Goal: Transaction & Acquisition: Purchase product/service

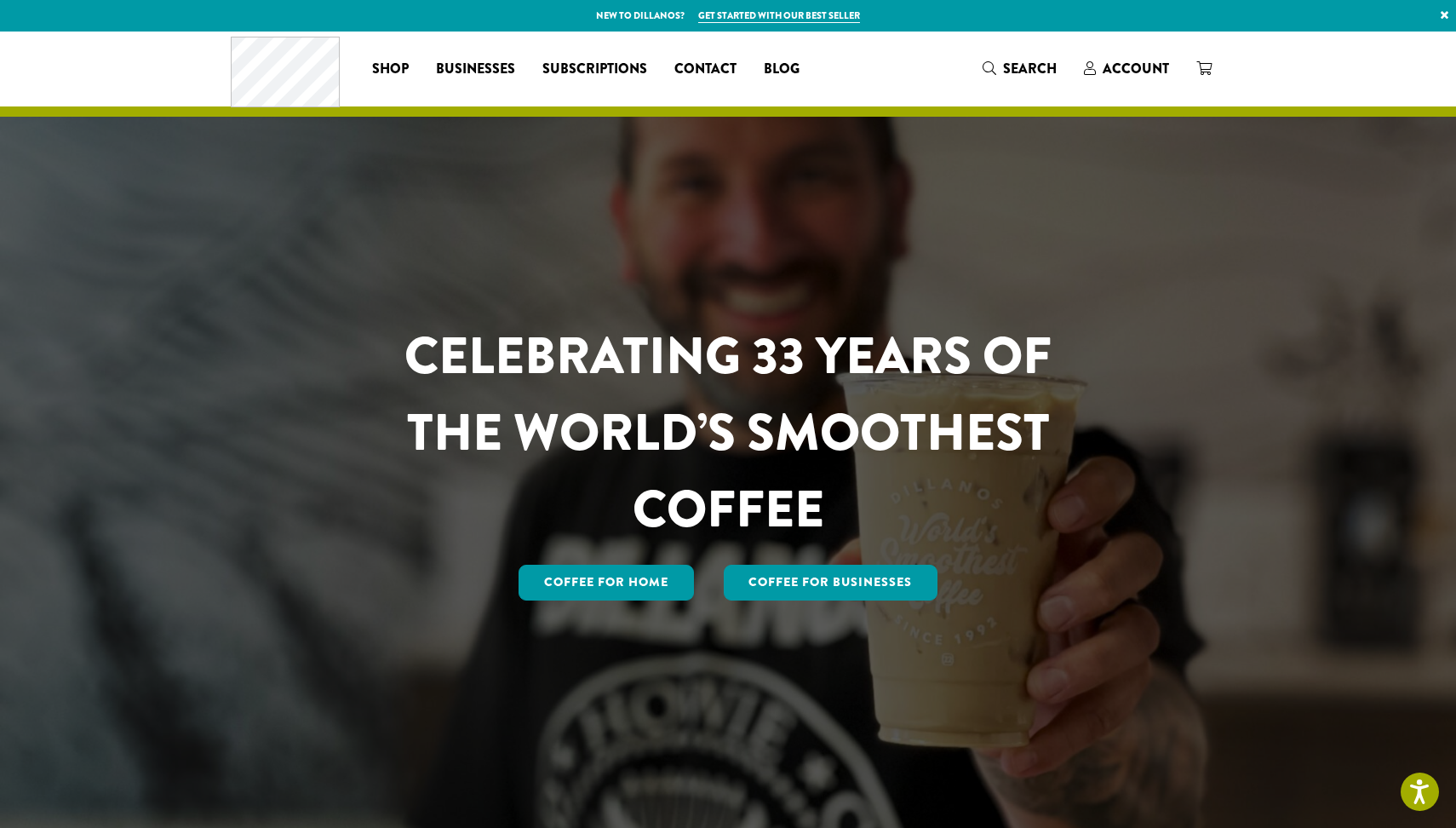
click at [615, 600] on div "Coffee for Home Coffee For Businesses" at bounding box center [728, 583] width 748 height 43
click at [617, 593] on link "Coffee for Home" at bounding box center [607, 582] width 176 height 36
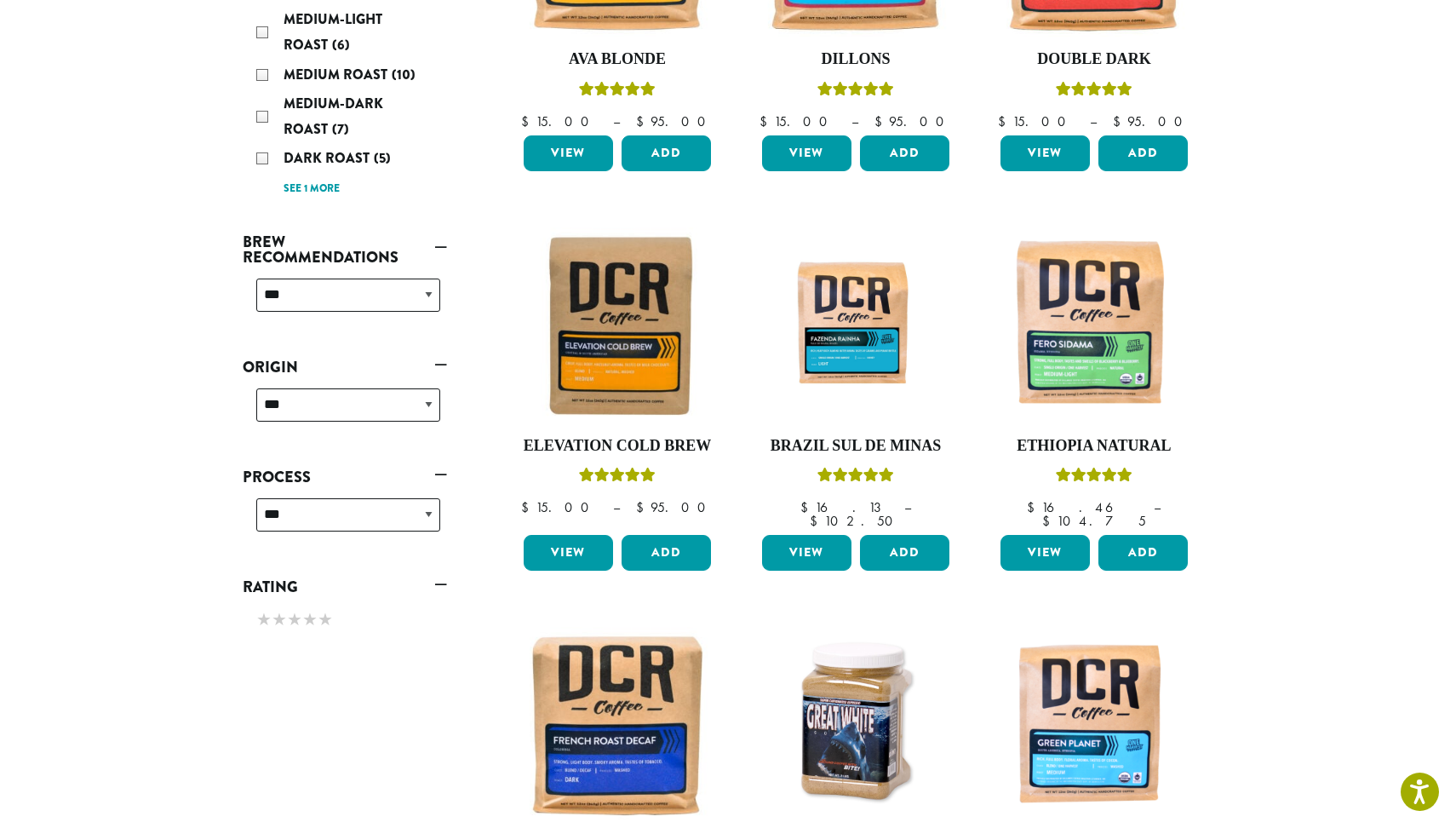
scroll to position [456, 0]
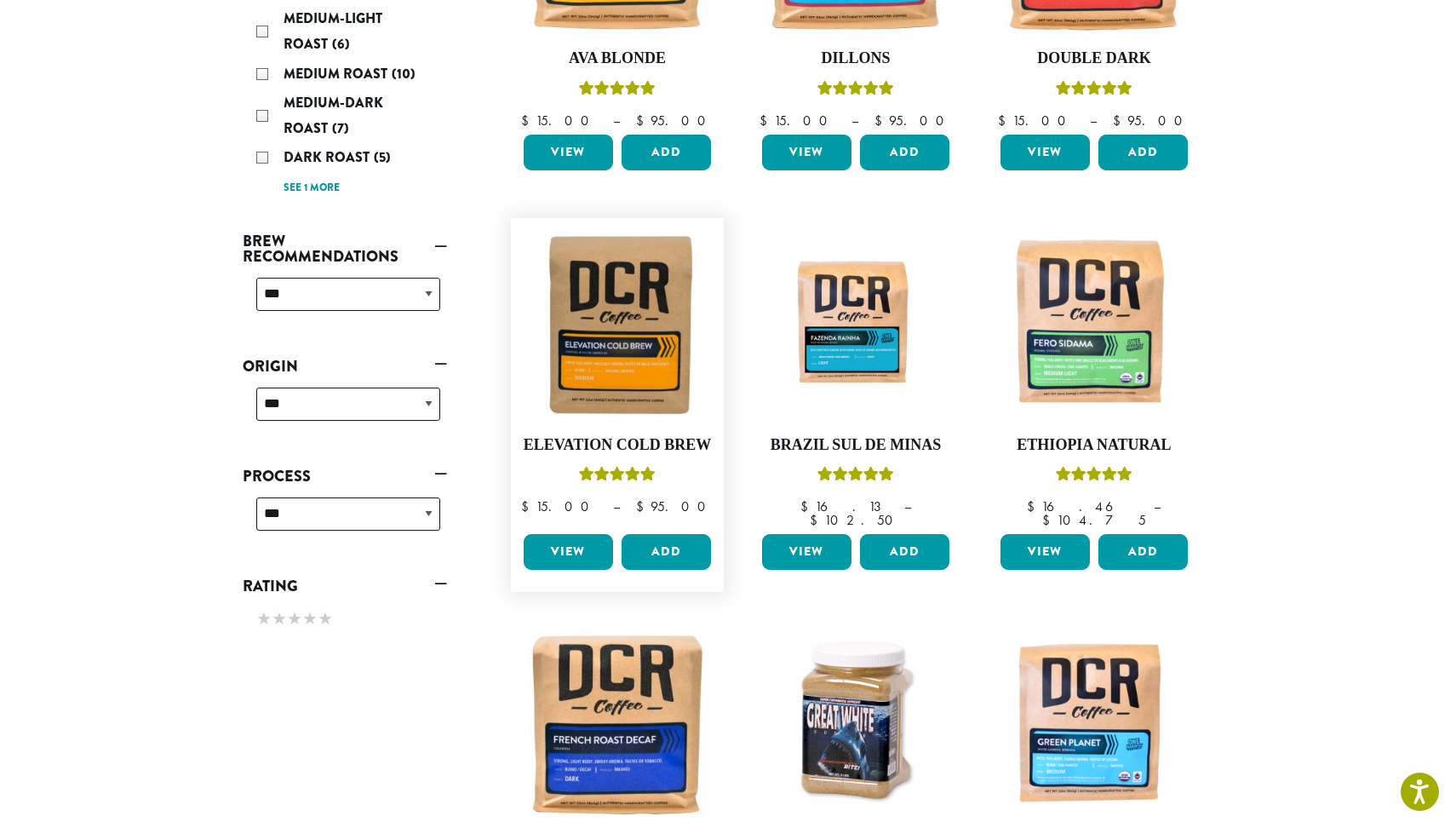
click at [568, 546] on link "View" at bounding box center [568, 551] width 90 height 36
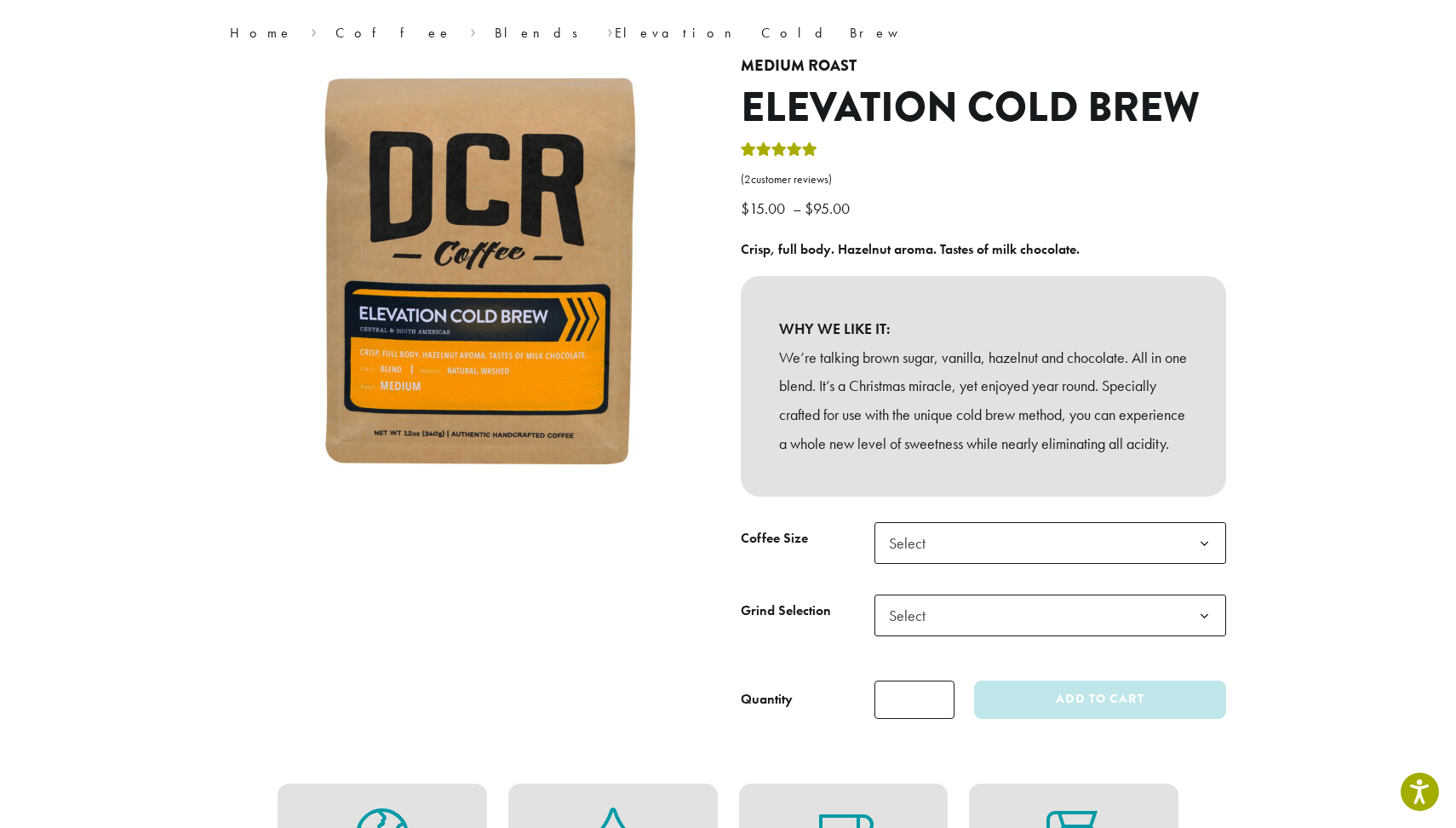
scroll to position [138, 0]
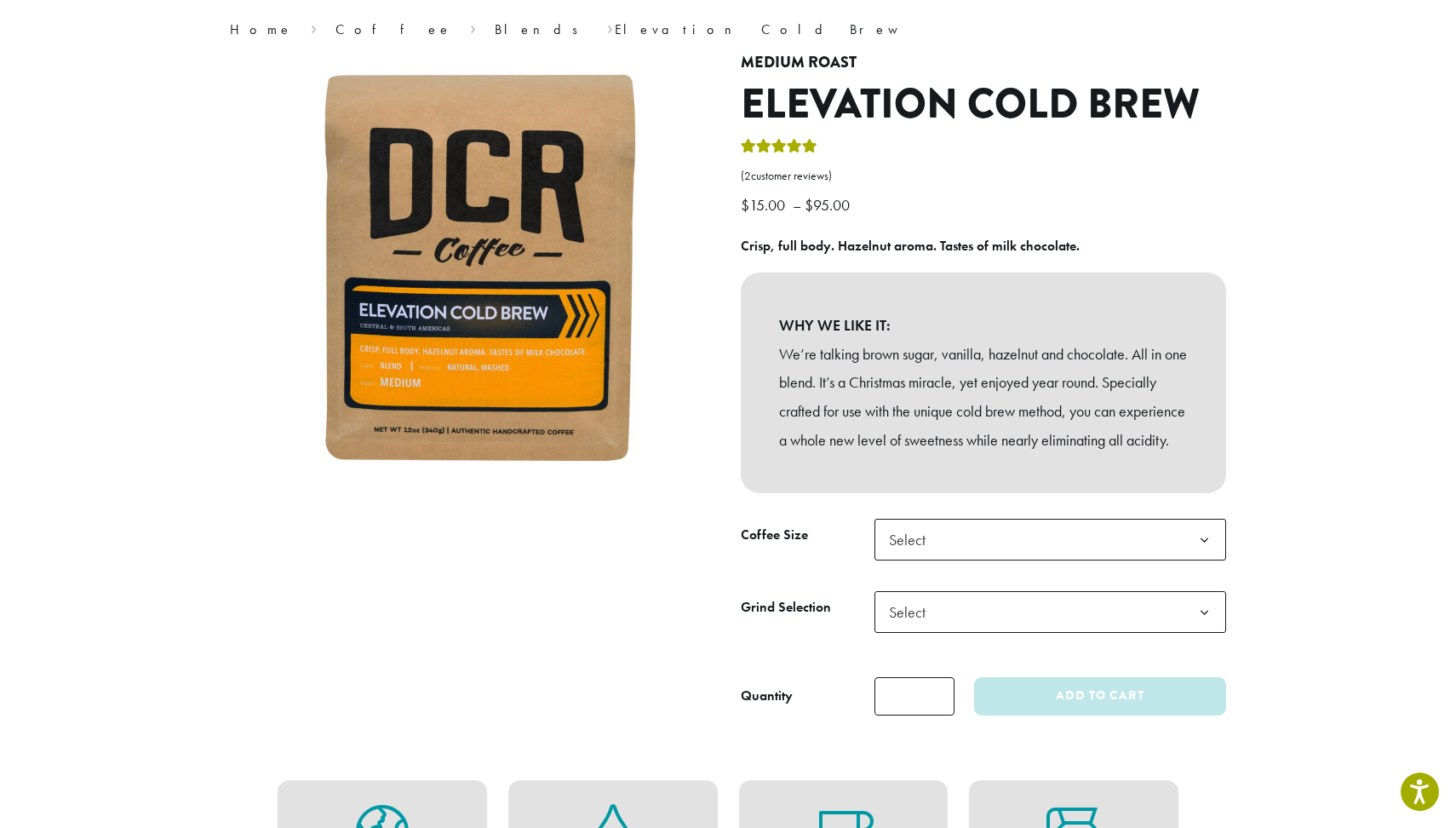
click at [964, 621] on span "Select" at bounding box center [1050, 611] width 351 height 42
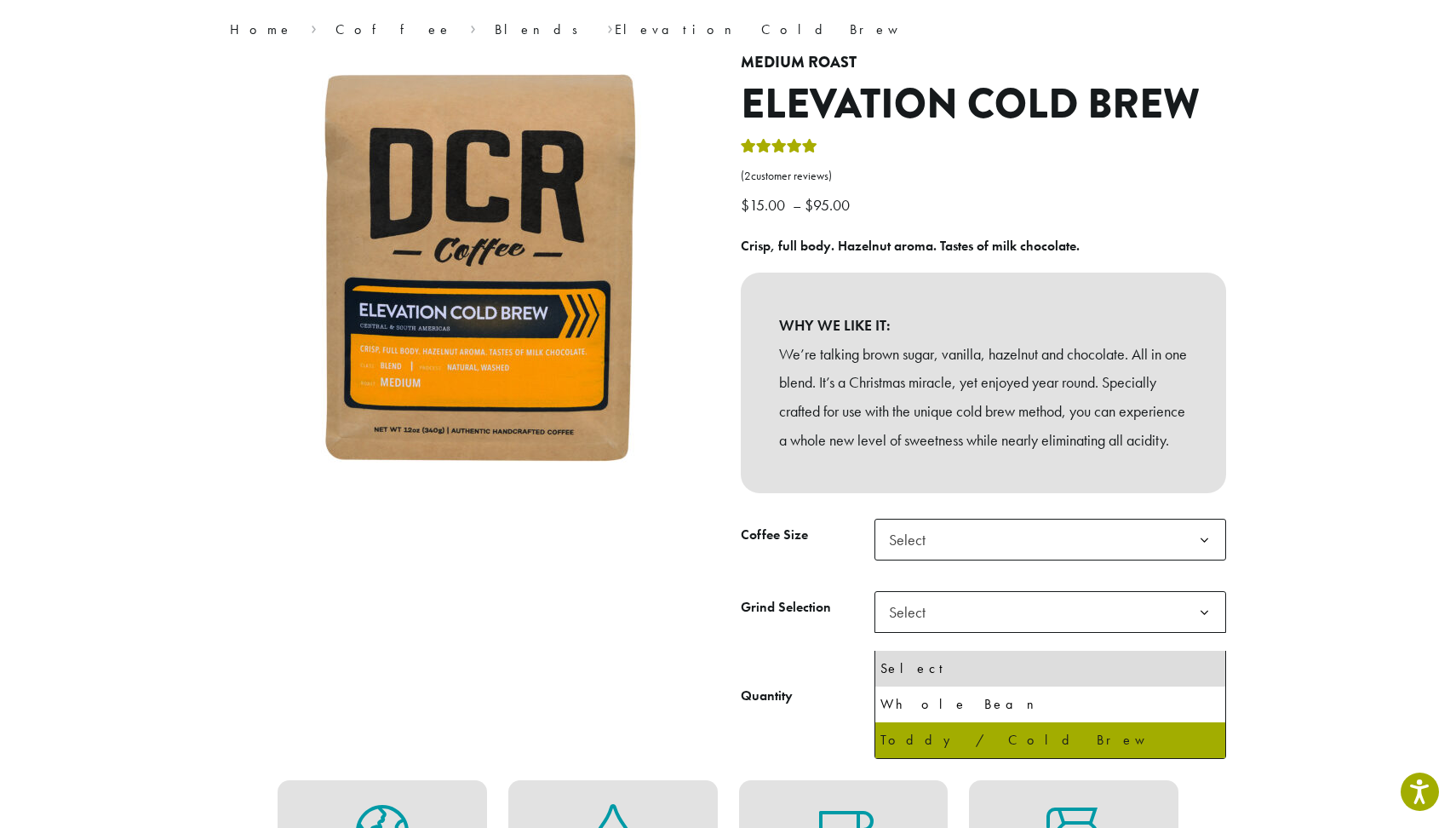
select select "**********"
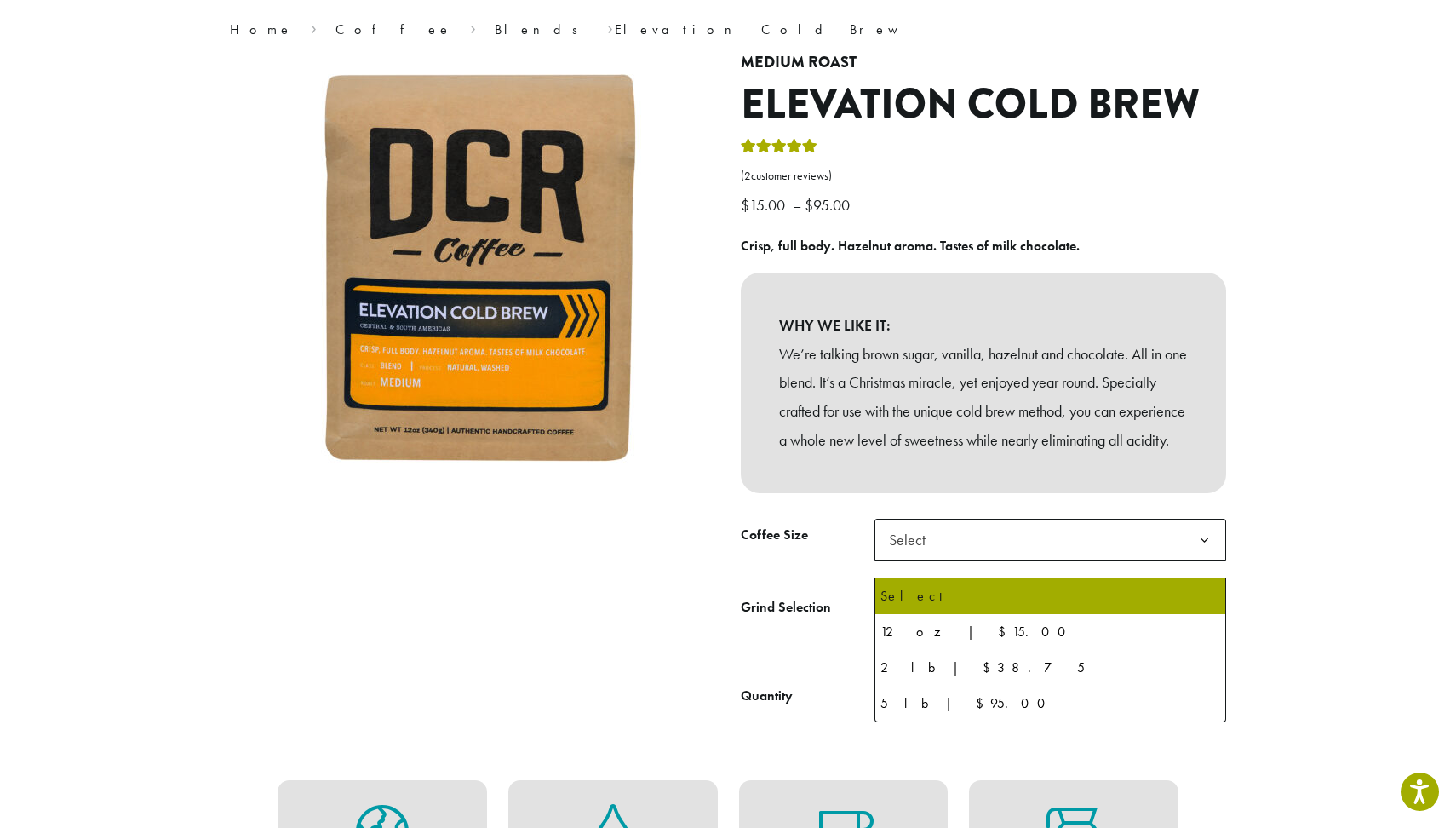
click at [962, 561] on span "Select" at bounding box center [1050, 539] width 351 height 42
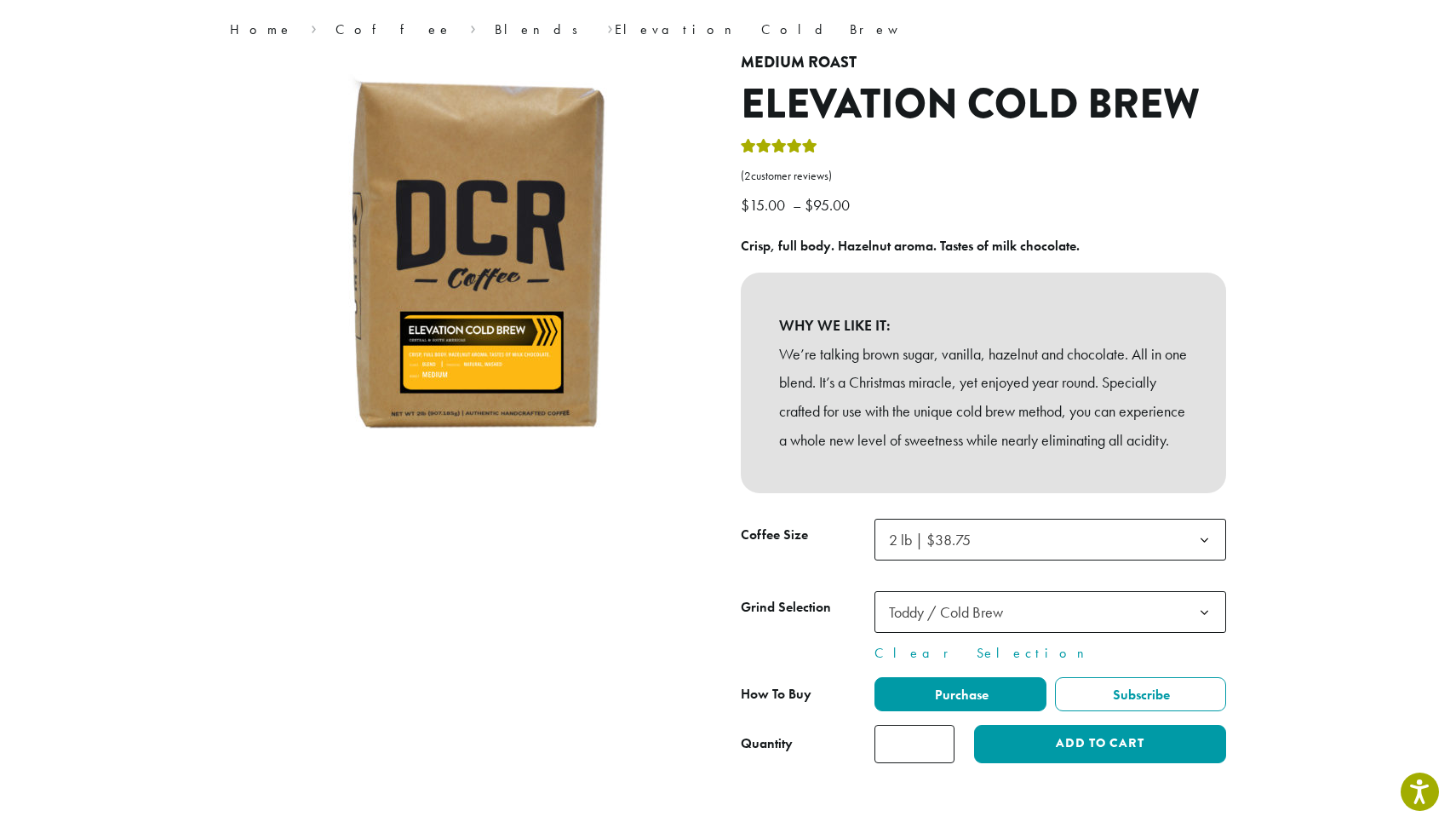
click at [1039, 633] on span "Toddy / Cold Brew" at bounding box center [1050, 611] width 351 height 42
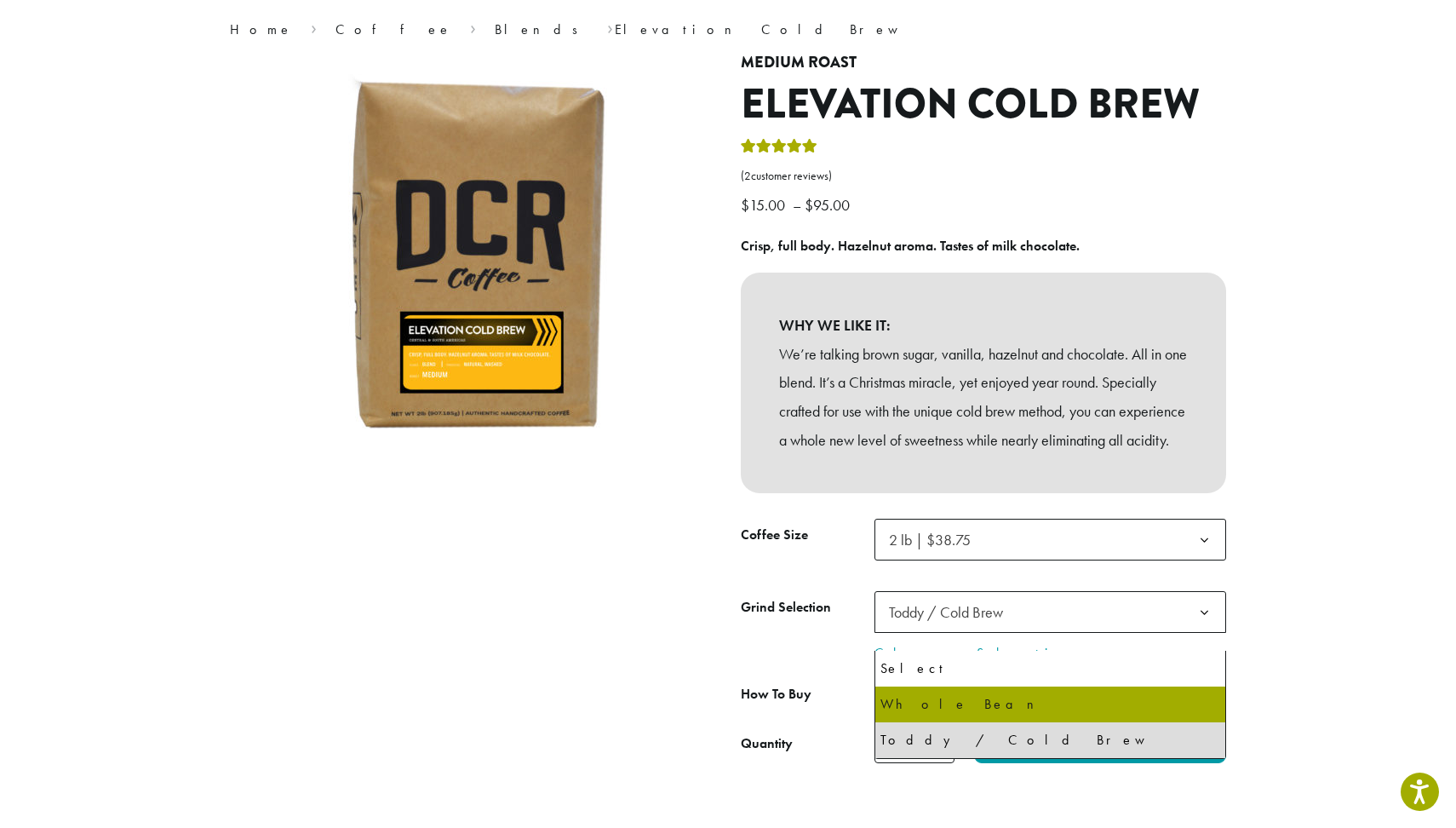
select select "**********"
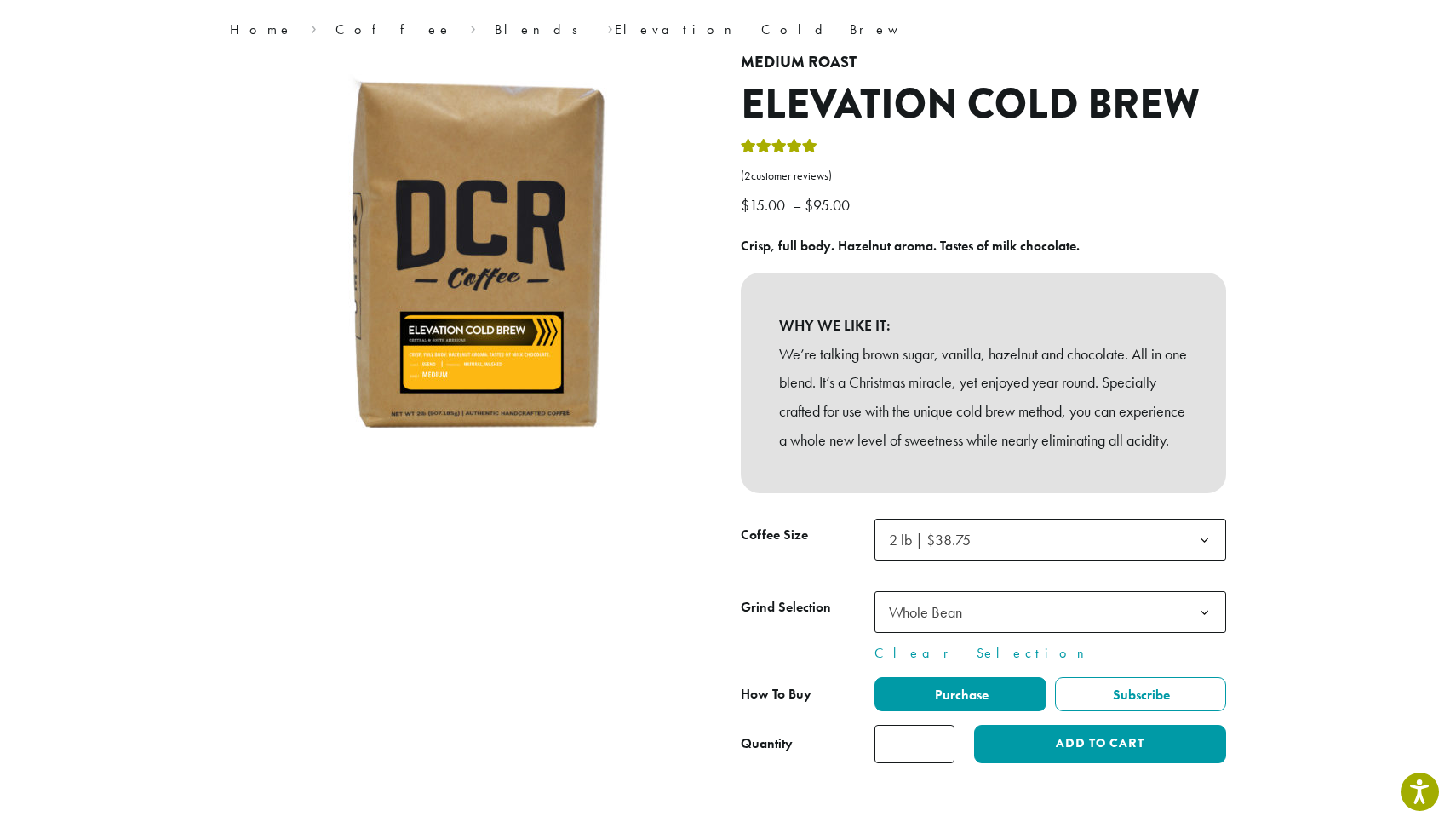
click at [1089, 633] on span "Whole Bean" at bounding box center [1050, 611] width 351 height 42
click at [721, 635] on div at bounding box center [472, 407] width 511 height 709
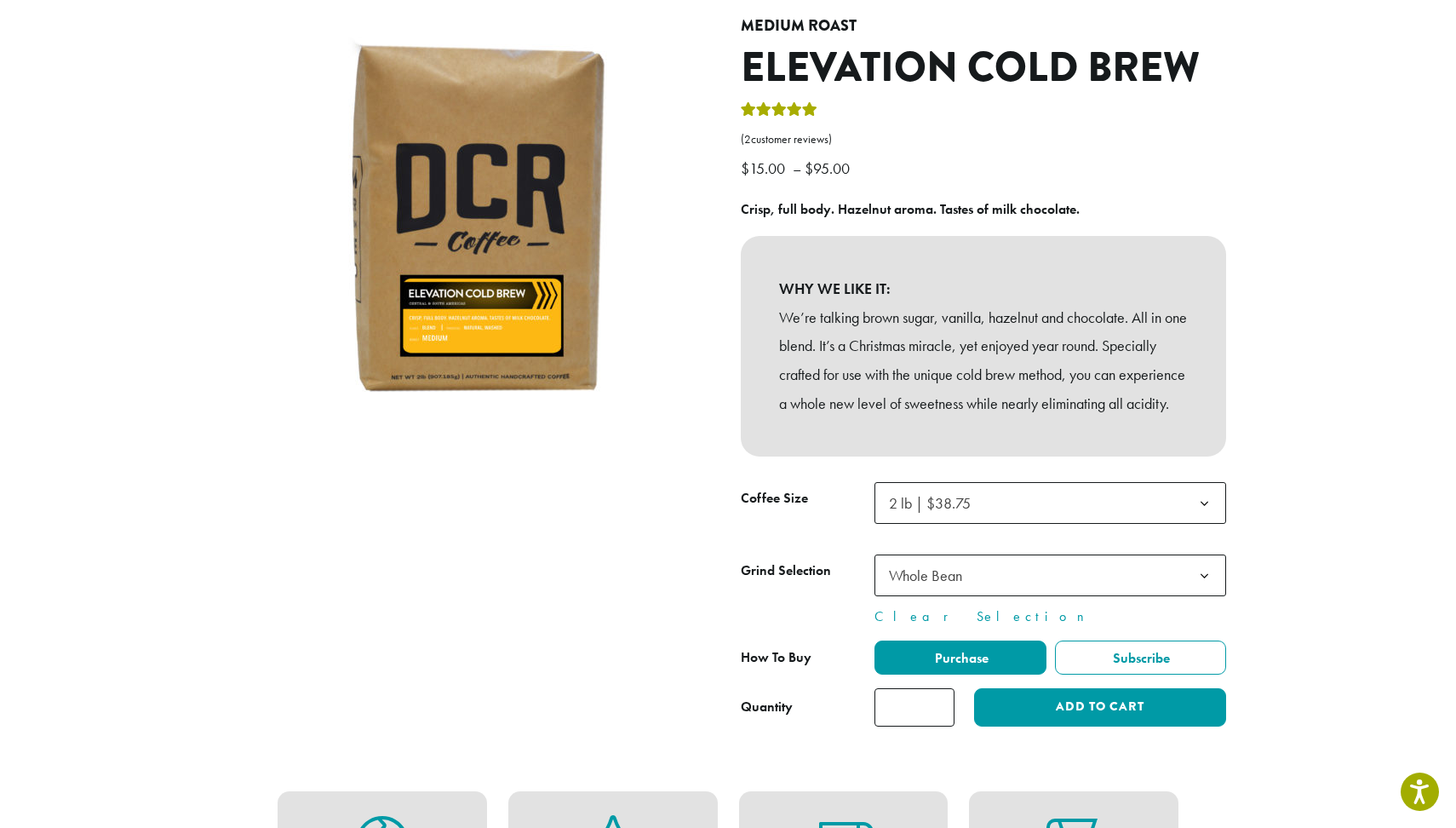
scroll to position [176, 0]
